Goal: Information Seeking & Learning: Stay updated

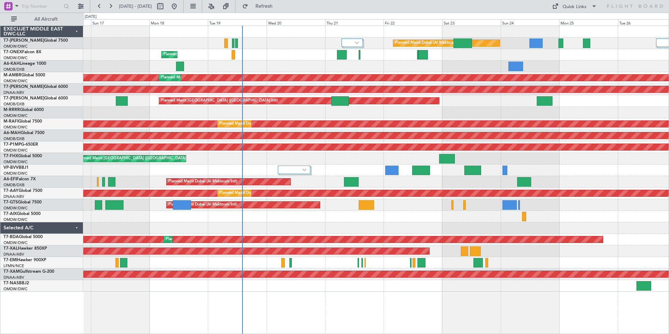
click at [265, 67] on div "Unplanned Maint Budapest ([PERSON_NAME] Intl)" at bounding box center [376, 67] width 586 height 12
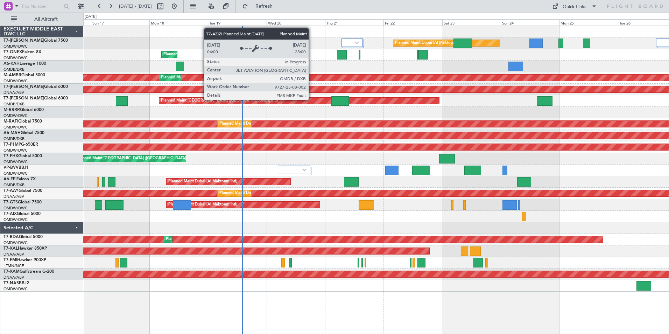
click at [312, 99] on div "Planned Maint [GEOGRAPHIC_DATA] ([GEOGRAPHIC_DATA] Intl)" at bounding box center [299, 101] width 280 height 6
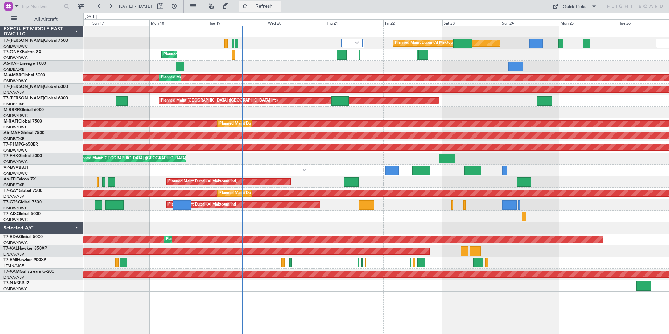
click at [279, 9] on span "Refresh" at bounding box center [264, 6] width 29 height 5
click at [257, 170] on div "Planned Maint Dubai (Al Maktoum Intl)" at bounding box center [376, 171] width 586 height 12
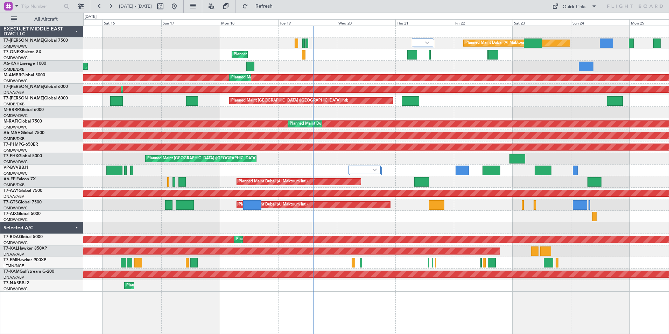
click at [137, 185] on div "Planned Maint Dubai (Al Maktoum Intl)" at bounding box center [376, 182] width 586 height 12
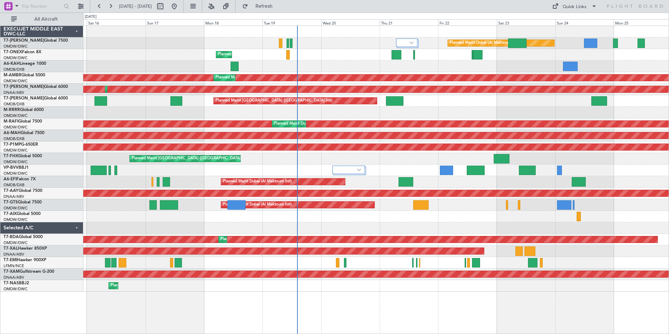
click at [180, 168] on div "Planned Maint Dubai (Al Maktoum Intl)" at bounding box center [376, 171] width 586 height 12
click at [234, 301] on div "Planned Maint Dubai (Al Maktoum Intl) Planned Maint Geneva ([GEOGRAPHIC_DATA]) …" at bounding box center [376, 180] width 586 height 308
click at [181, 312] on div "Planned Maint Dubai (Al Maktoum Intl) Planned Maint Geneva ([GEOGRAPHIC_DATA]) …" at bounding box center [376, 180] width 586 height 308
